Goal: Find specific page/section: Find specific page/section

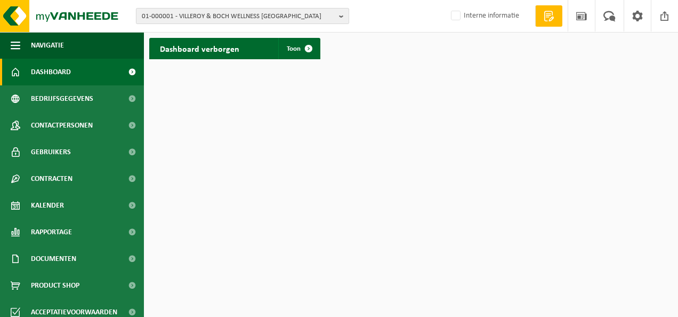
click at [218, 15] on span "01-000001 - VILLEROY & BOCH WELLNESS NV" at bounding box center [238, 17] width 193 height 16
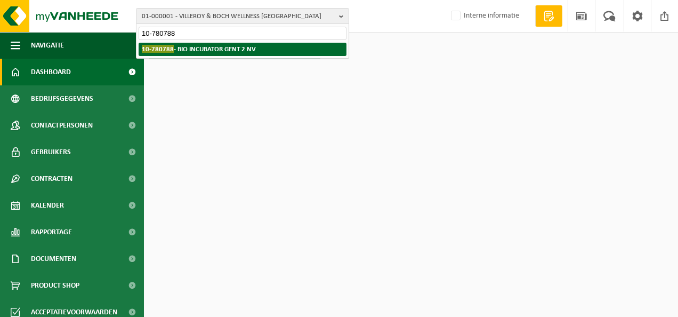
type input "10-780788"
click at [201, 53] on li "10-780788 - BIO INCUBATOR GENT 2 NV" at bounding box center [243, 49] width 208 height 13
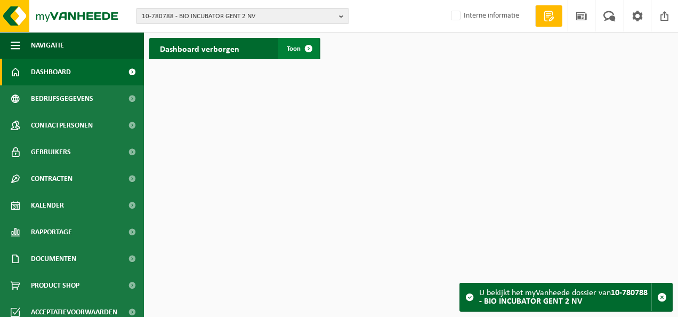
click at [308, 50] on span at bounding box center [308, 48] width 21 height 21
